Goal: Navigation & Orientation: Find specific page/section

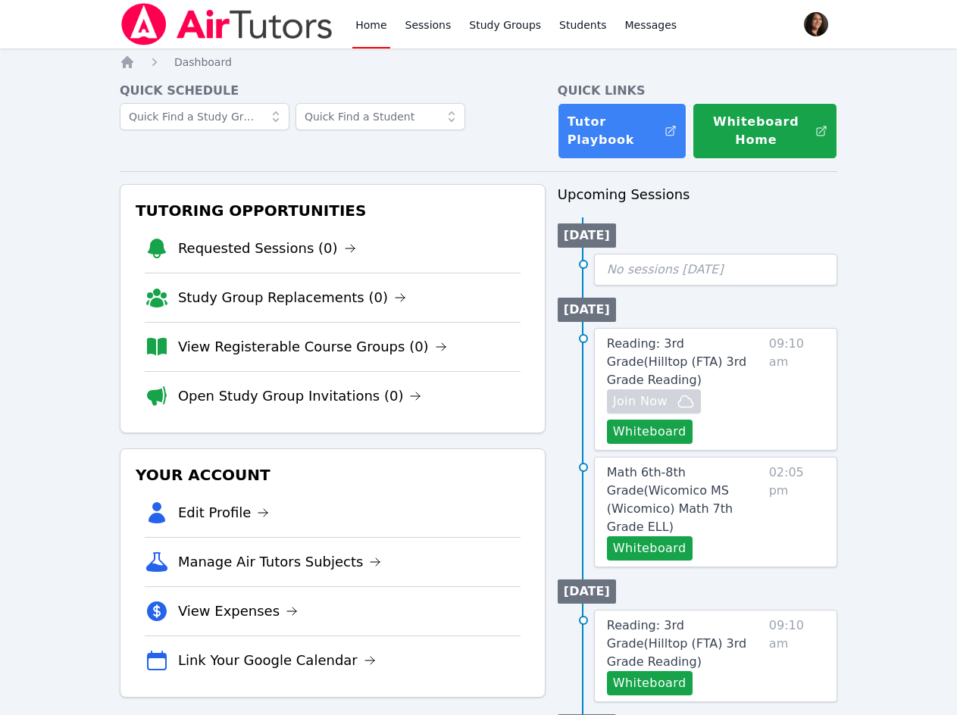
click at [367, 31] on link "Home" at bounding box center [370, 24] width 37 height 48
